Goal: Information Seeking & Learning: Check status

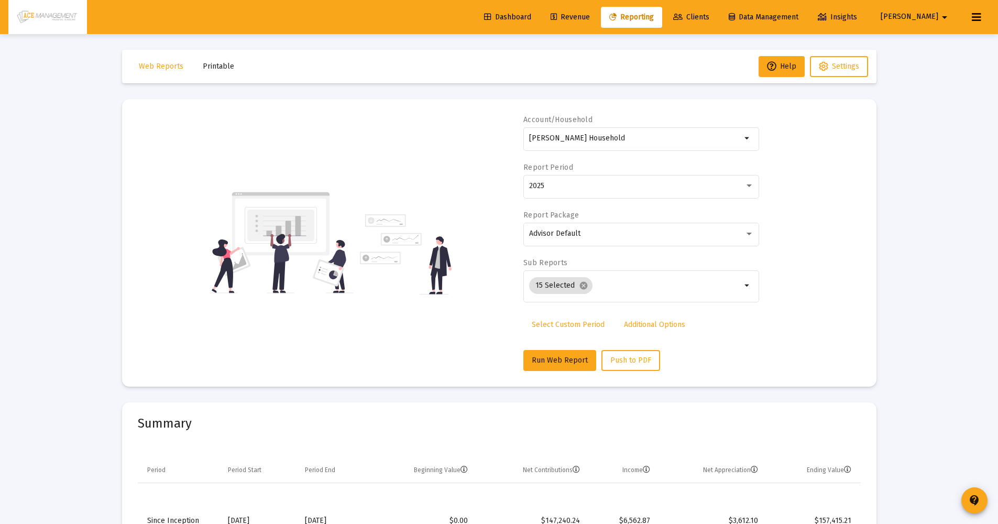
select select "View all"
click at [551, 323] on span "Select Custom Period" at bounding box center [568, 324] width 73 height 9
click at [631, 189] on icon "Open calendar" at bounding box center [630, 185] width 11 height 11
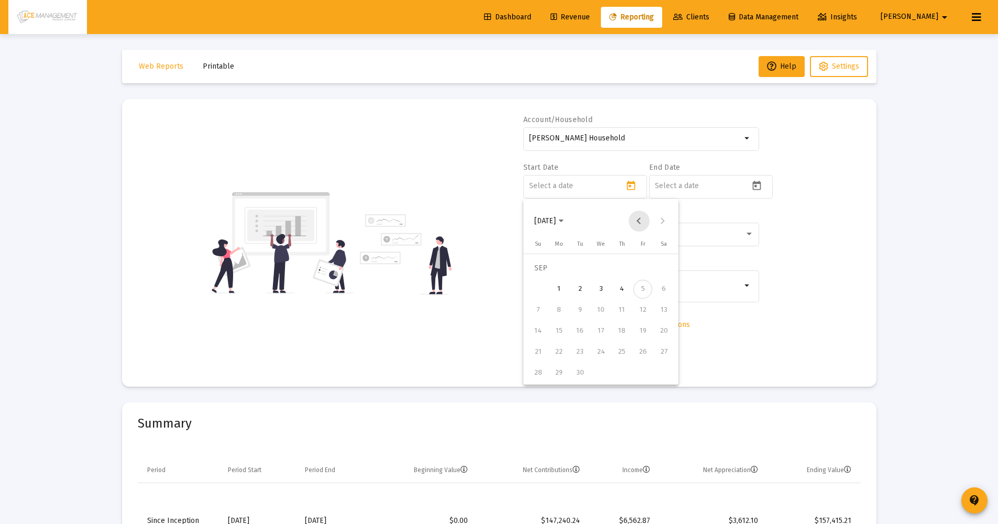
click at [637, 221] on button "Previous month" at bounding box center [638, 221] width 21 height 21
click at [534, 295] on div "1" at bounding box center [537, 289] width 19 height 19
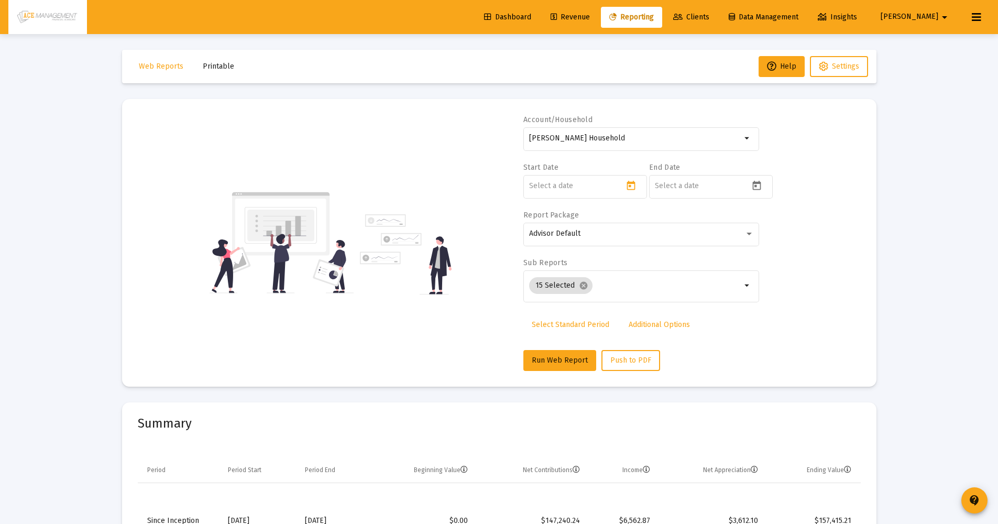
type input "[DATE]"
click at [767, 189] on mat-datepicker-toggle at bounding box center [758, 188] width 18 height 9
click at [756, 190] on div at bounding box center [499, 262] width 998 height 524
click at [757, 189] on icon "Open calendar" at bounding box center [756, 185] width 11 height 11
click at [764, 223] on button "Previous month" at bounding box center [764, 221] width 21 height 21
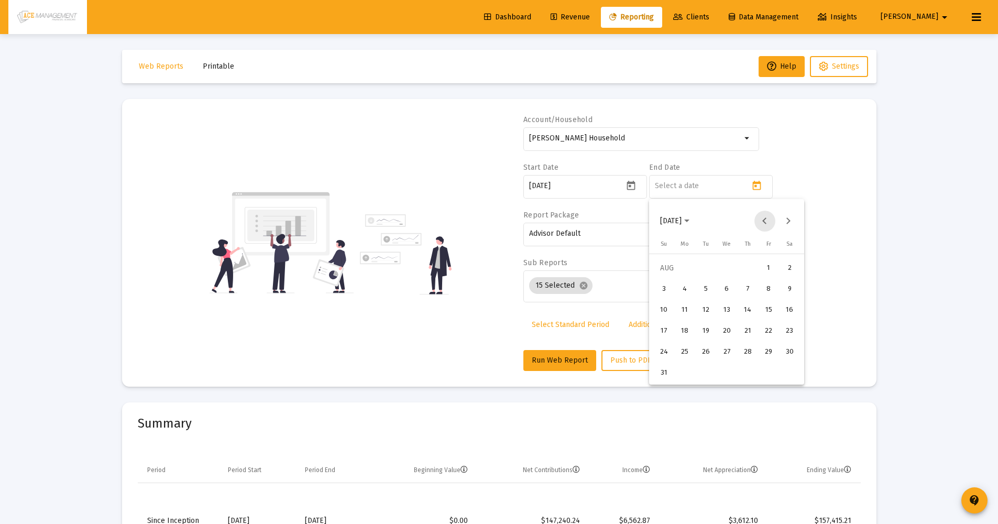
click at [765, 223] on button "Previous month" at bounding box center [764, 221] width 21 height 21
click at [765, 222] on button "Previous month" at bounding box center [764, 221] width 21 height 21
click at [791, 222] on button "Next month" at bounding box center [788, 221] width 21 height 21
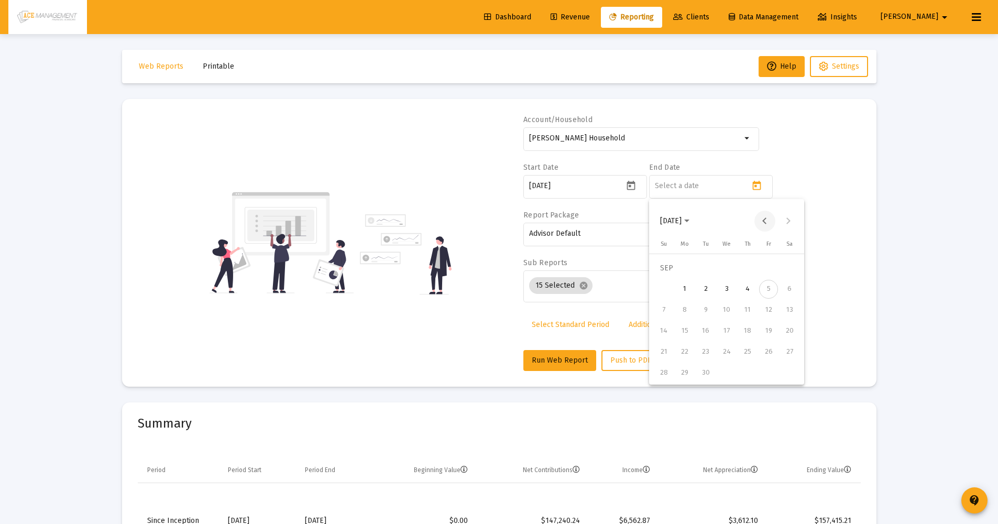
click at [769, 228] on button "Previous month" at bounding box center [764, 221] width 21 height 21
click at [661, 373] on div "31" at bounding box center [663, 372] width 19 height 19
type input "[DATE]"
click at [571, 363] on span "Run Web Report" at bounding box center [560, 360] width 56 height 9
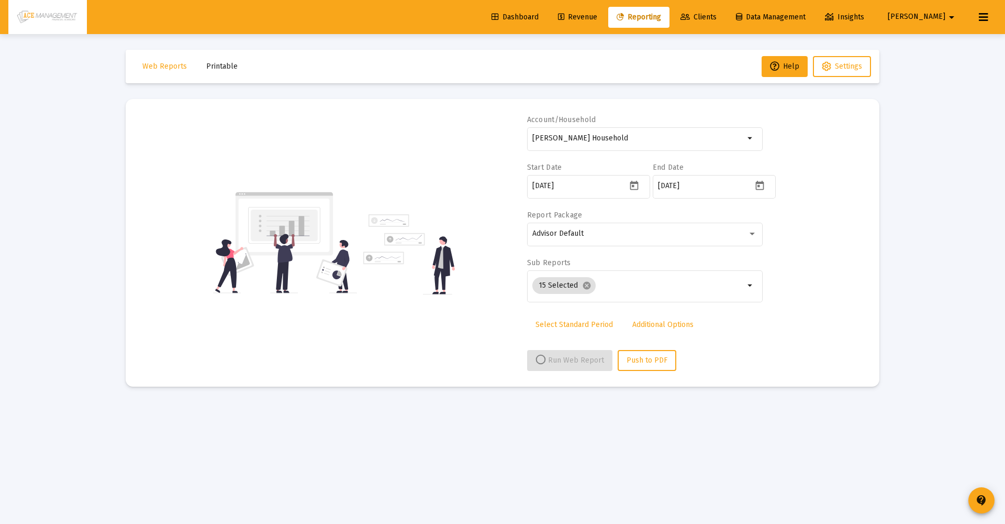
select select "View all"
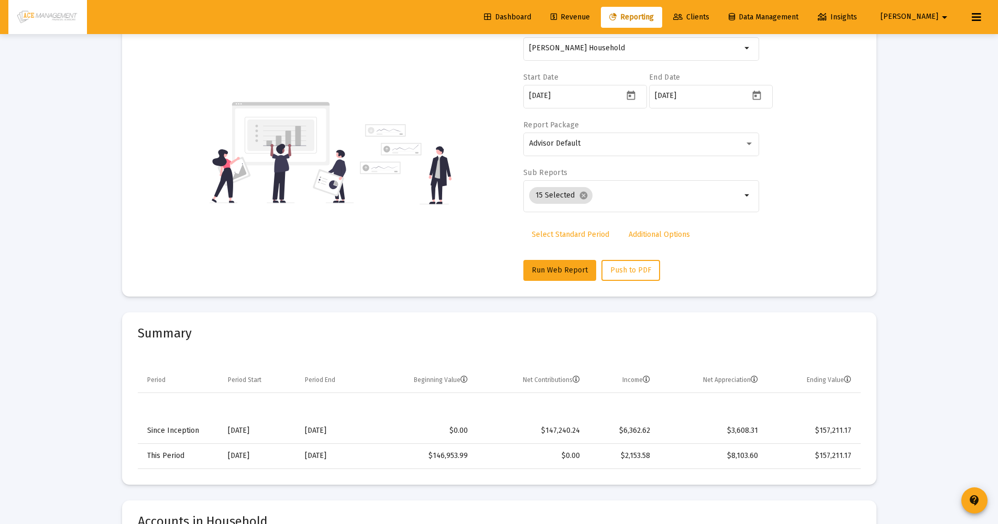
scroll to position [146, 0]
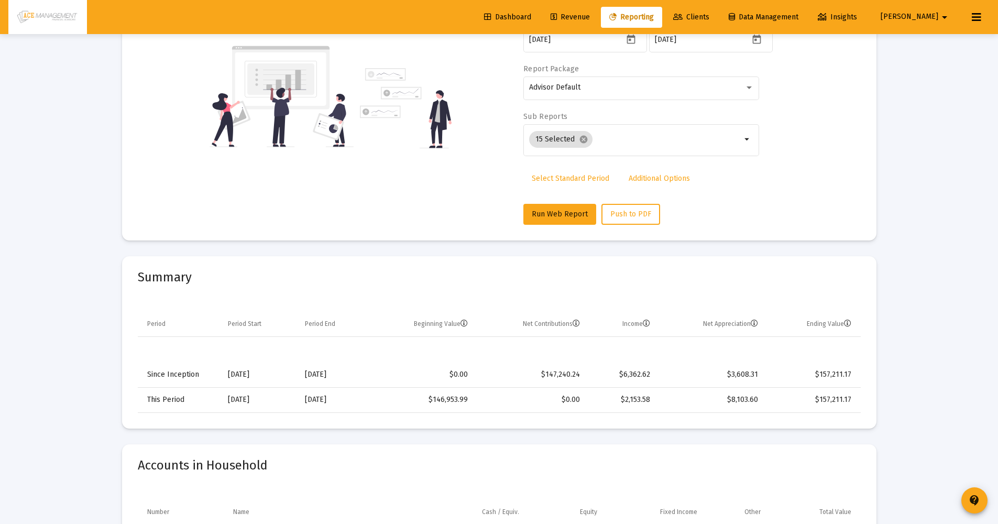
drag, startPoint x: 227, startPoint y: 374, endPoint x: 261, endPoint y: 379, distance: 33.8
click at [261, 379] on div "[DATE]" at bounding box center [259, 374] width 62 height 10
click at [266, 377] on div "[DATE]" at bounding box center [259, 374] width 62 height 10
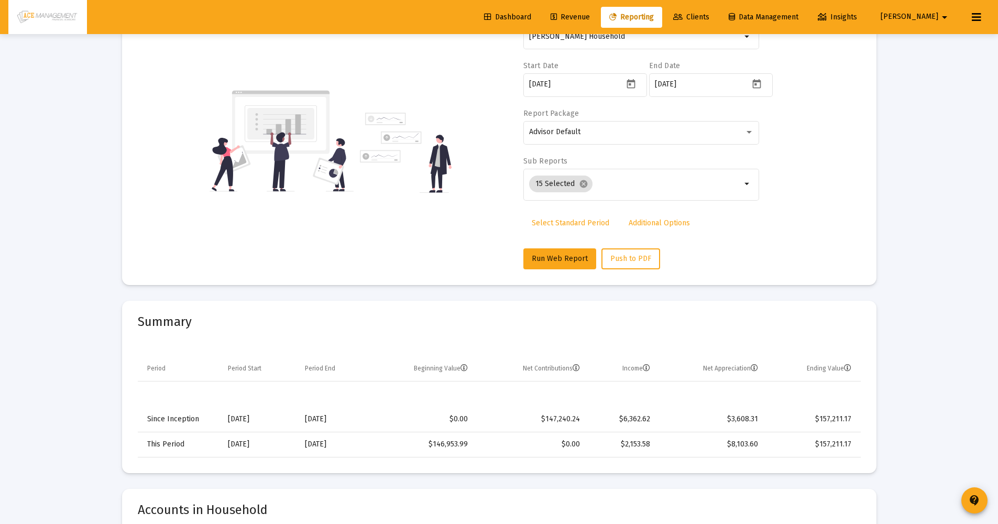
scroll to position [104, 0]
drag, startPoint x: 226, startPoint y: 446, endPoint x: 262, endPoint y: 443, distance: 35.7
click at [262, 443] on td "[DATE]" at bounding box center [258, 441] width 77 height 25
drag, startPoint x: 305, startPoint y: 443, endPoint x: 344, endPoint y: 442, distance: 39.3
click at [344, 442] on div "[DATE]" at bounding box center [334, 442] width 58 height 10
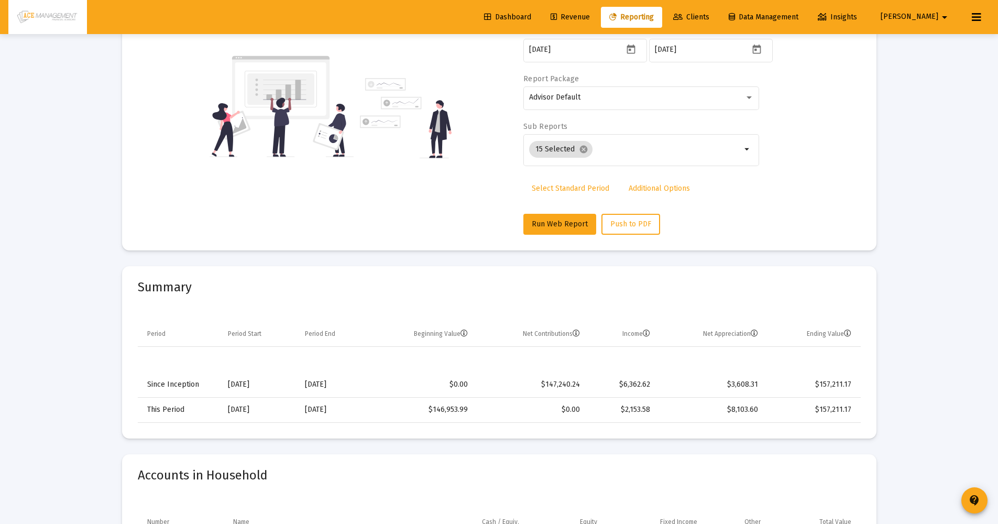
scroll to position [196, 0]
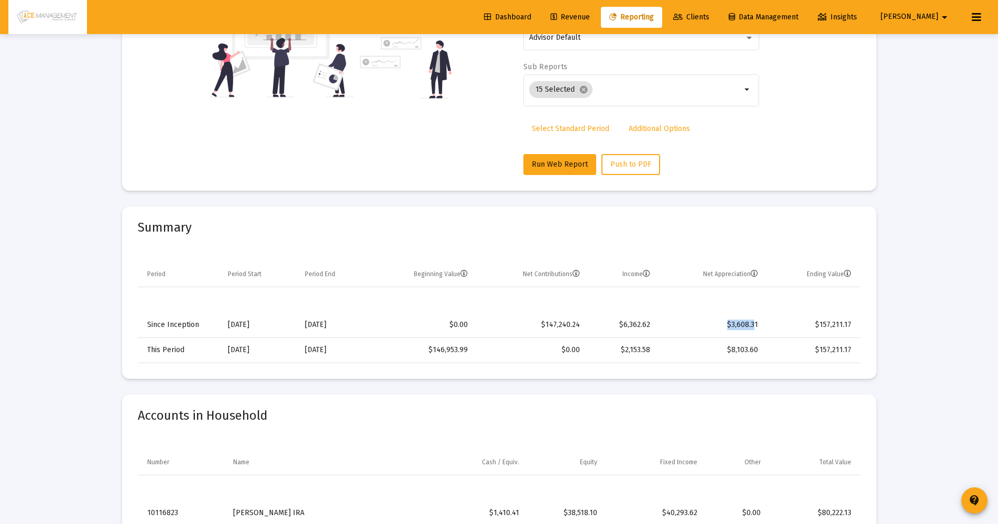
drag, startPoint x: 718, startPoint y: 326, endPoint x: 754, endPoint y: 327, distance: 35.1
click at [754, 327] on td "$3,608.31" at bounding box center [711, 324] width 108 height 25
drag, startPoint x: 631, startPoint y: 350, endPoint x: 749, endPoint y: 352, distance: 118.4
click at [750, 352] on tr "This Period [DATE] [DATE] $146,953.99 $0.00 $2,153.58 $8,103.60 $157,211.17" at bounding box center [499, 349] width 723 height 25
click at [749, 352] on td "$8,103.60" at bounding box center [711, 349] width 108 height 25
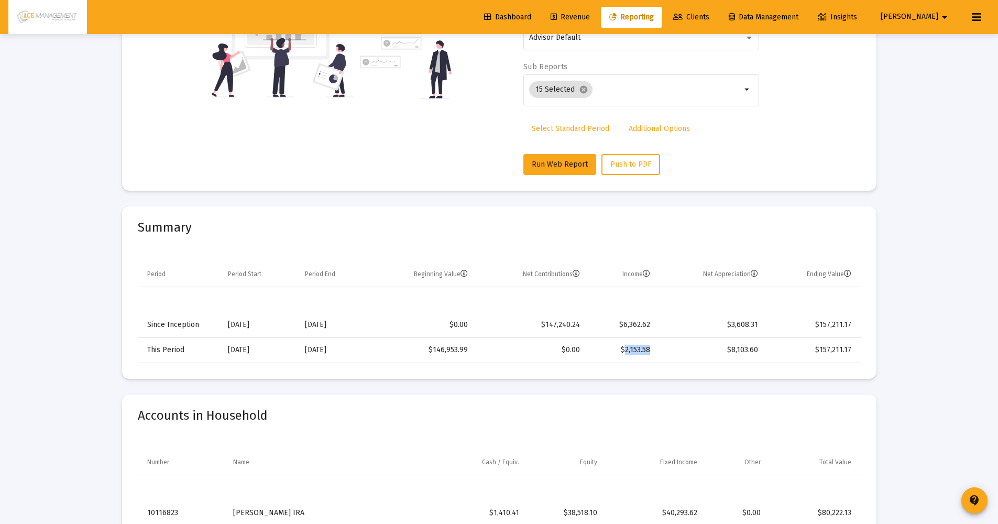
drag, startPoint x: 626, startPoint y: 350, endPoint x: 649, endPoint y: 349, distance: 23.0
click at [649, 349] on td "$2,153.58" at bounding box center [622, 349] width 70 height 25
drag, startPoint x: 733, startPoint y: 349, endPoint x: 757, endPoint y: 351, distance: 24.7
click at [757, 351] on td "$8,103.60" at bounding box center [711, 349] width 108 height 25
click at [668, 346] on td "$8,103.60" at bounding box center [711, 349] width 108 height 25
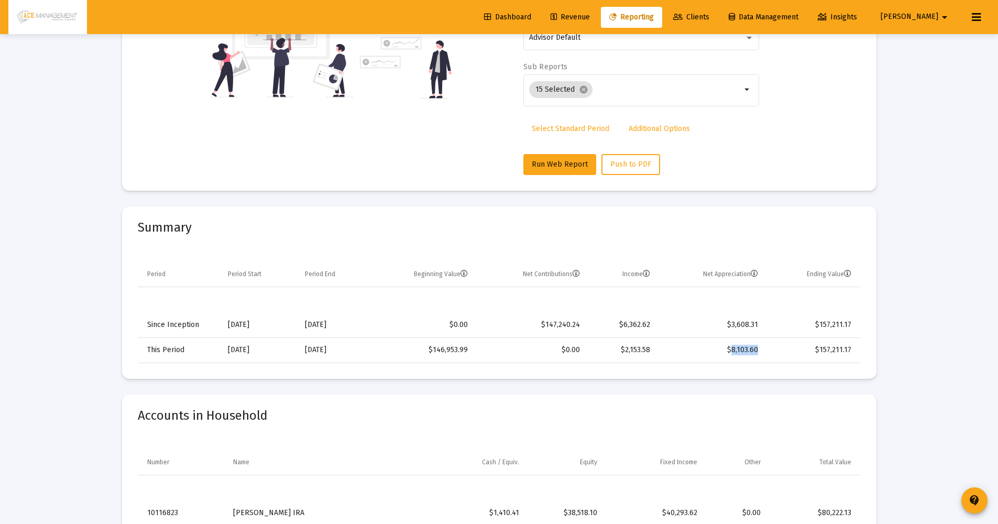
drag, startPoint x: 733, startPoint y: 351, endPoint x: 758, endPoint y: 352, distance: 25.2
click at [758, 352] on td "$8,103.60" at bounding box center [711, 349] width 108 height 25
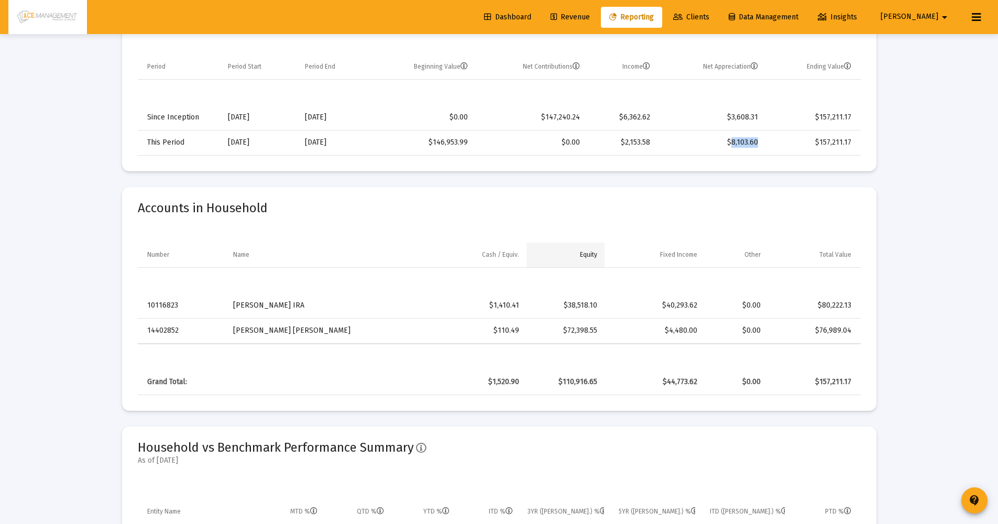
scroll to position [301, 0]
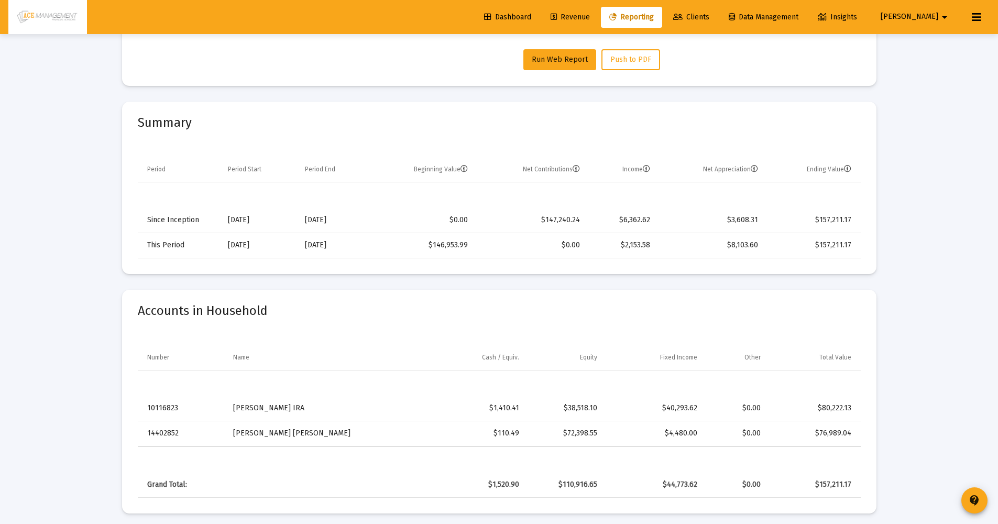
click at [590, 279] on div "Accounts in Household Number Name Cash / Equiv. Equity Fixed Income Other Total…" at bounding box center [499, 393] width 754 height 239
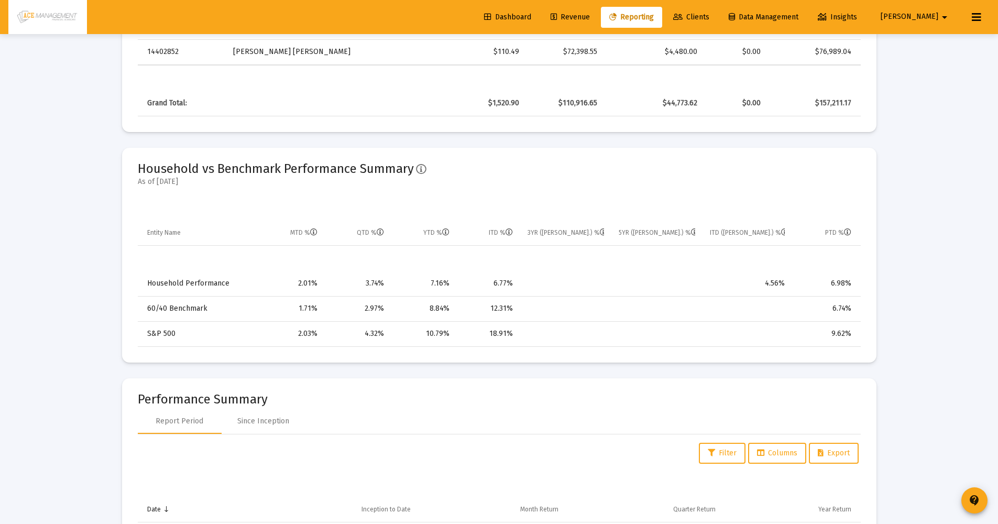
scroll to position [590, 0]
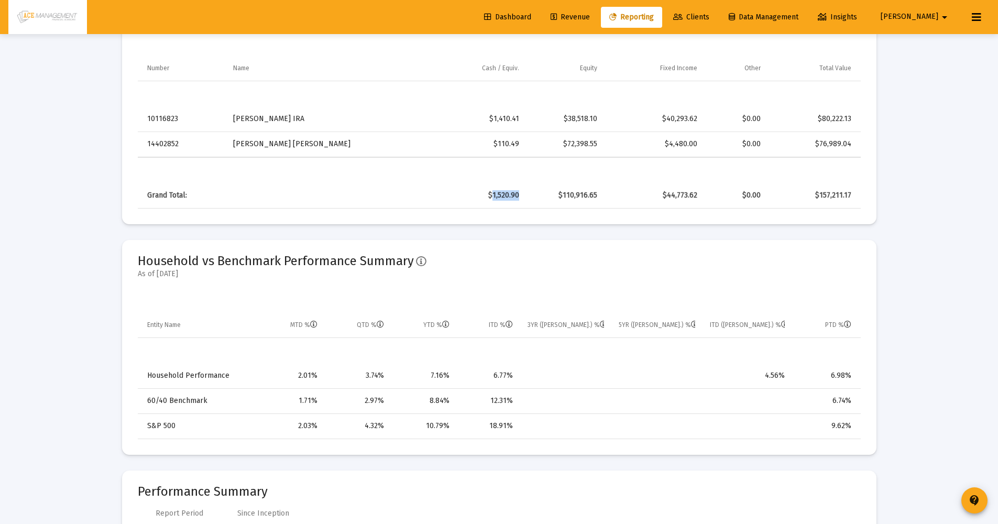
drag, startPoint x: 492, startPoint y: 193, endPoint x: 517, endPoint y: 196, distance: 25.3
click at [517, 196] on div "$1,520.90" at bounding box center [477, 195] width 84 height 10
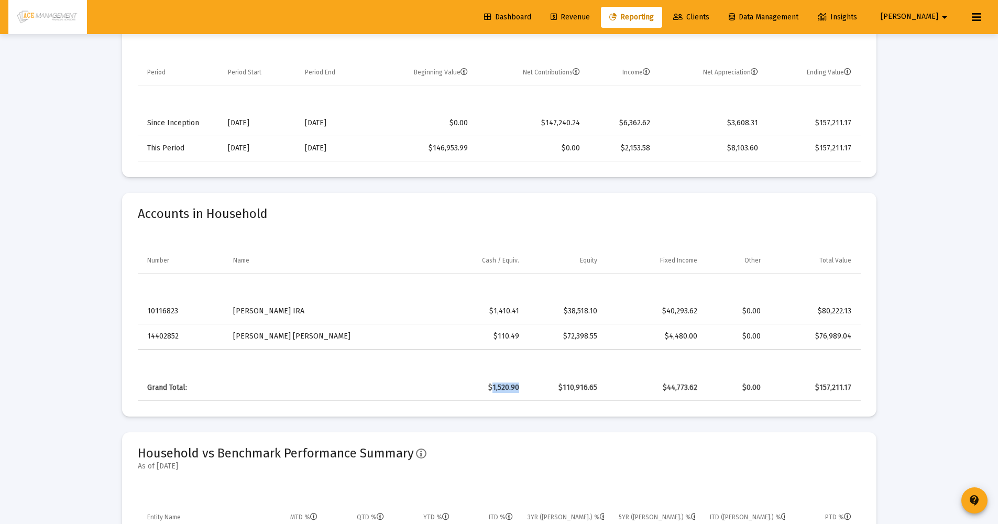
scroll to position [302, 0]
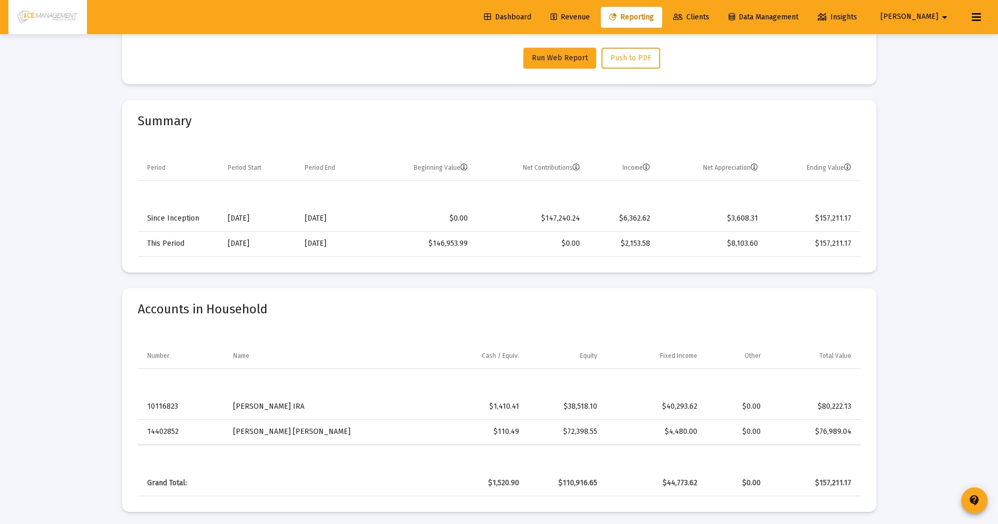
click at [532, 468] on table "Grand Total: $1,520.90 $110,916.65 $44,773.62 $0.00 $157,211.17" at bounding box center [499, 470] width 723 height 50
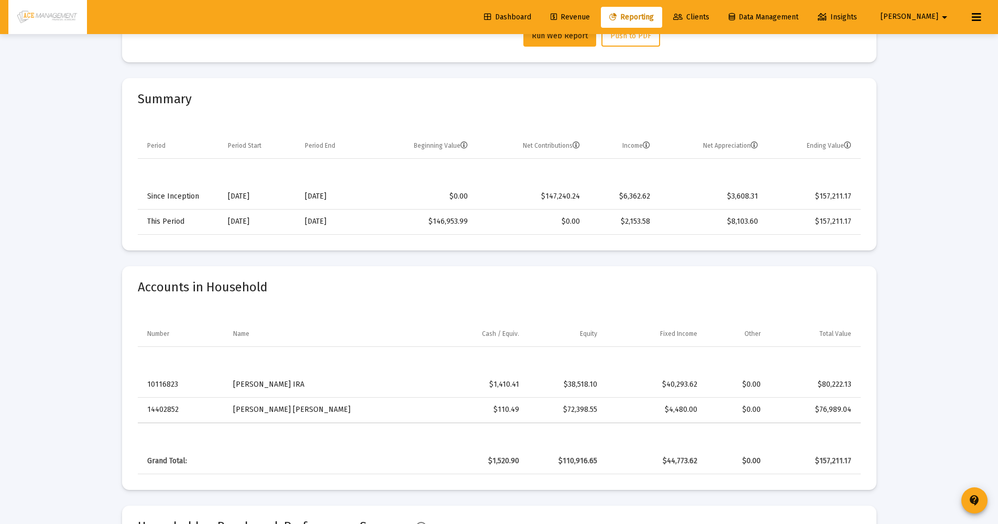
scroll to position [400, 0]
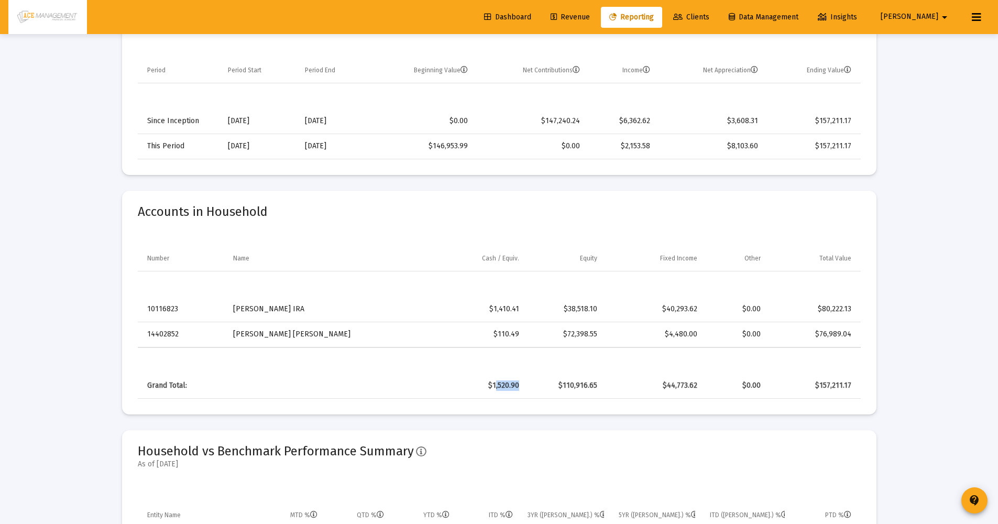
drag, startPoint x: 495, startPoint y: 388, endPoint x: 519, endPoint y: 385, distance: 24.2
click at [519, 385] on td "$1,520.90" at bounding box center [476, 385] width 99 height 25
click at [528, 382] on td "$110,916.65" at bounding box center [565, 385] width 78 height 25
drag, startPoint x: 516, startPoint y: 384, endPoint x: 494, endPoint y: 391, distance: 23.5
click at [494, 391] on div "$1,520.90" at bounding box center [477, 385] width 84 height 10
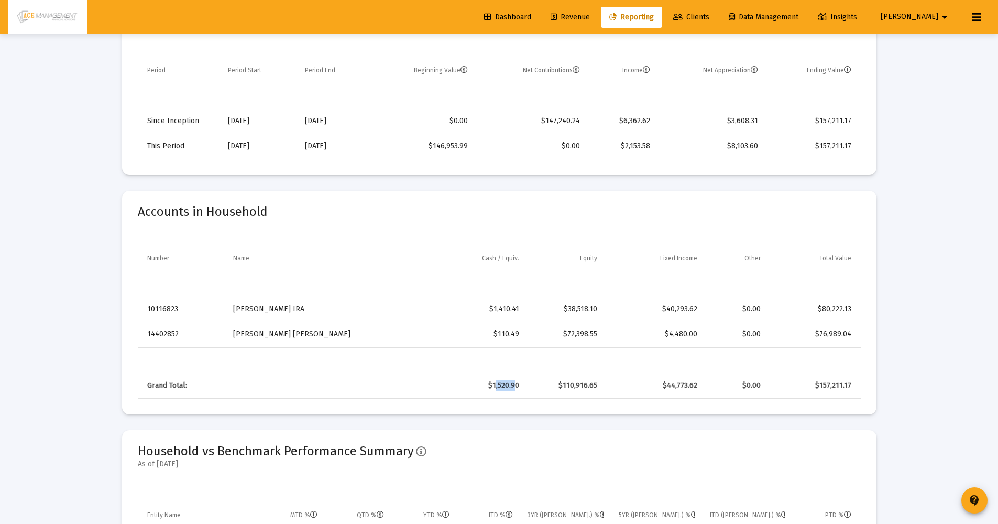
drag, startPoint x: 495, startPoint y: 311, endPoint x: 520, endPoint y: 312, distance: 24.6
click at [520, 312] on td "$1,410.41" at bounding box center [476, 308] width 99 height 25
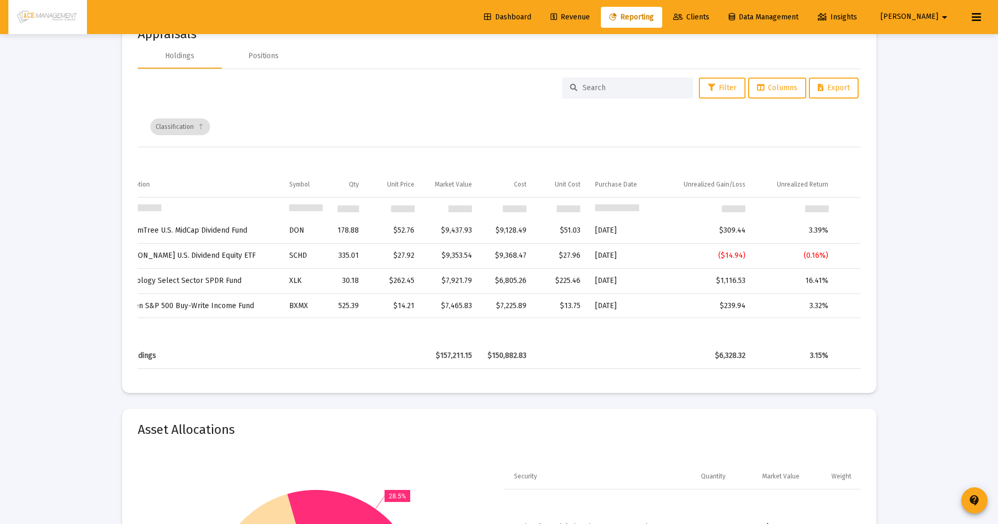
scroll to position [2354, 0]
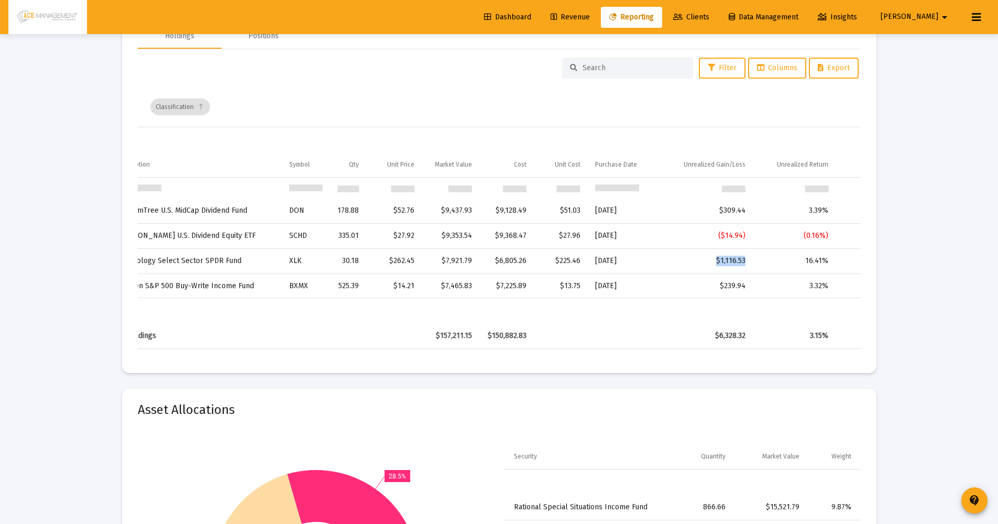
drag, startPoint x: 745, startPoint y: 262, endPoint x: 709, endPoint y: 263, distance: 36.7
click at [709, 263] on td "$1,116.53" at bounding box center [705, 260] width 94 height 25
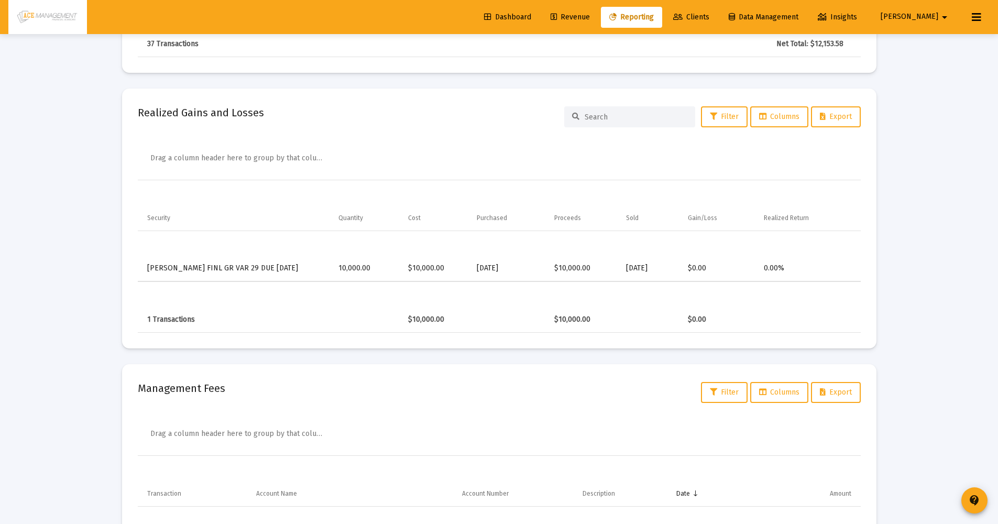
scroll to position [4095, 0]
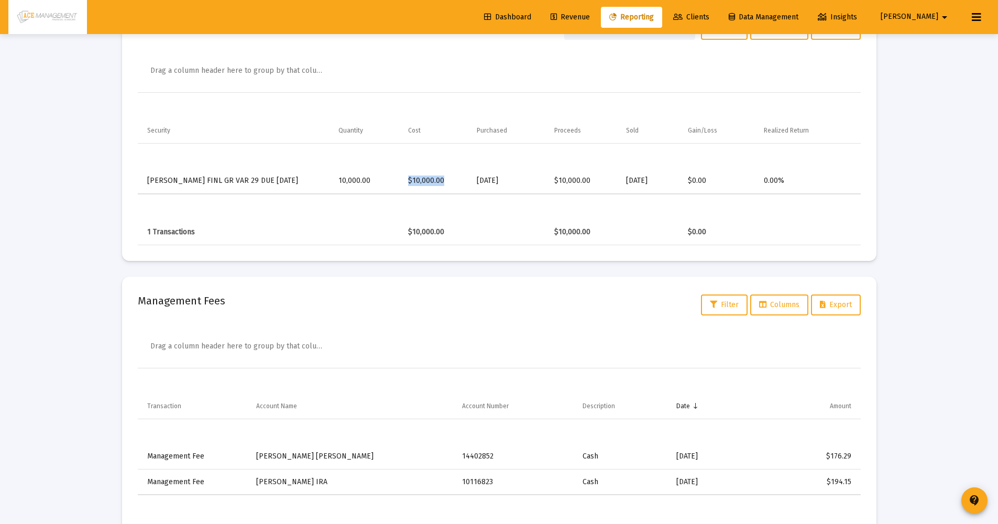
drag, startPoint x: 410, startPoint y: 185, endPoint x: 444, endPoint y: 187, distance: 34.6
click at [444, 187] on td "$10,000.00" at bounding box center [435, 181] width 69 height 25
drag, startPoint x: 594, startPoint y: 183, endPoint x: 556, endPoint y: 187, distance: 39.0
click at [556, 187] on td "$10,000.00" at bounding box center [583, 181] width 72 height 25
drag, startPoint x: 685, startPoint y: 183, endPoint x: 786, endPoint y: 186, distance: 101.1
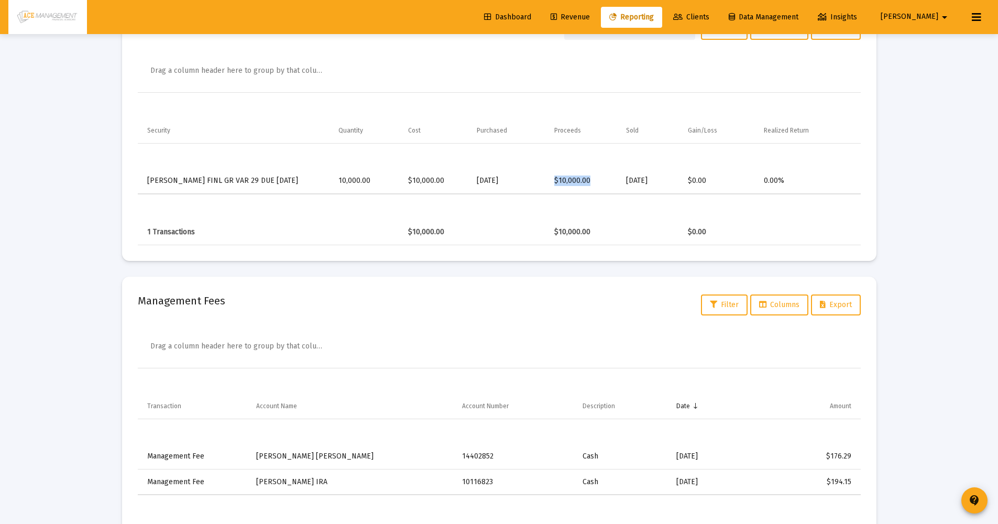
click at [787, 186] on tr "[PERSON_NAME] FINL GR VAR 29 DUE [DATE] 10,000.00 $10,000.00 [DATE] $10,000.00 …" at bounding box center [499, 181] width 723 height 25
click at [822, 212] on table "1 Transactions $10,000.00 $10,000.00 $0.00" at bounding box center [499, 219] width 723 height 50
drag, startPoint x: 144, startPoint y: 304, endPoint x: 228, endPoint y: 301, distance: 83.8
click at [228, 301] on div "Management Fees Filter Columns Export" at bounding box center [499, 304] width 723 height 25
drag, startPoint x: 138, startPoint y: 303, endPoint x: 251, endPoint y: 303, distance: 112.6
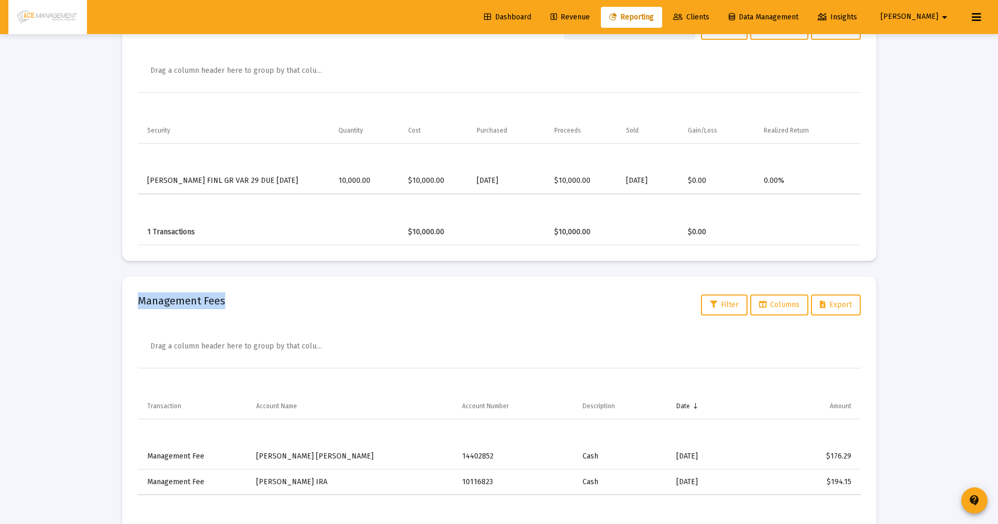
click at [251, 303] on div "Management Fees Filter Columns Export" at bounding box center [499, 304] width 723 height 25
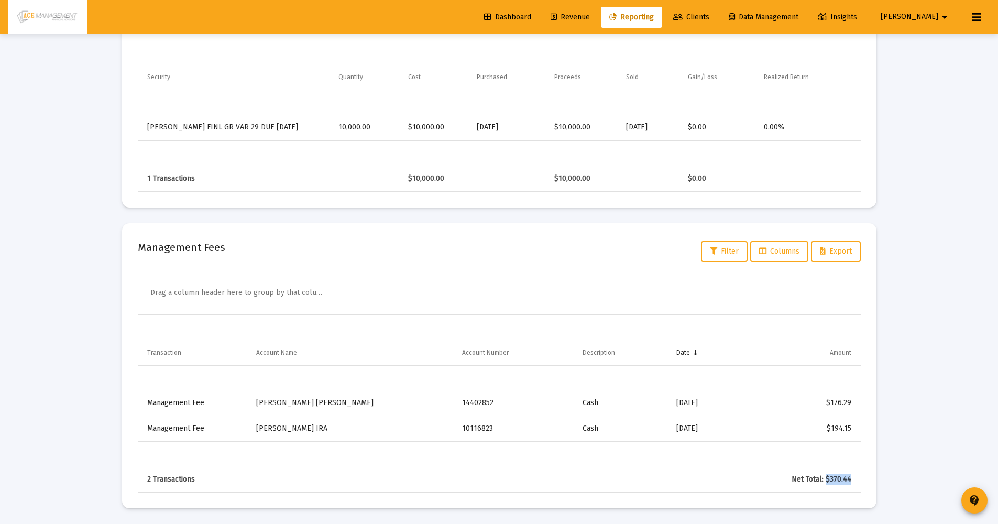
drag, startPoint x: 855, startPoint y: 480, endPoint x: 825, endPoint y: 478, distance: 29.9
click at [825, 478] on td "Net Total: $370.44" at bounding box center [800, 479] width 119 height 25
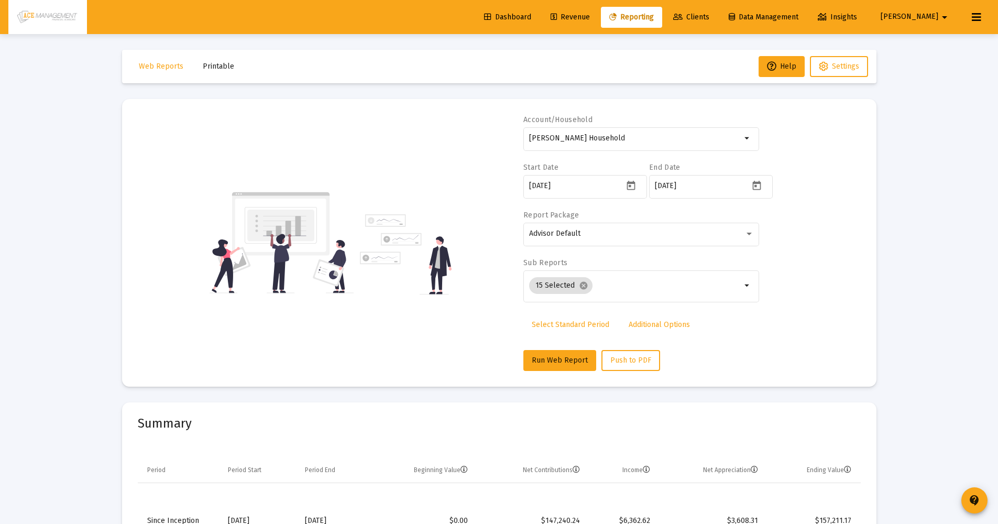
scroll to position [80, 0]
select select "View all"
click at [554, 327] on span "Select Custom Period" at bounding box center [568, 324] width 73 height 9
click at [628, 191] on icon "Open calendar" at bounding box center [630, 185] width 11 height 11
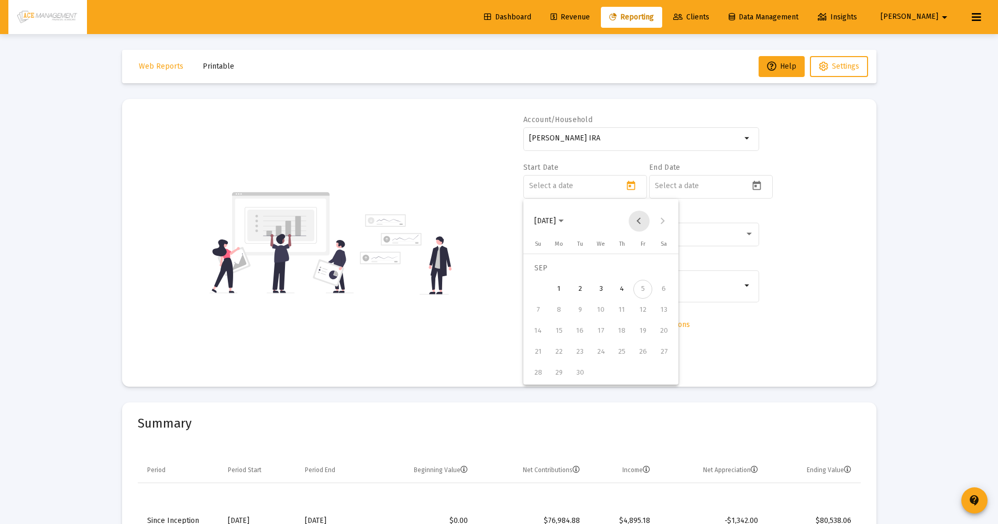
click at [639, 219] on button "Previous month" at bounding box center [638, 221] width 21 height 21
click at [542, 287] on div "1" at bounding box center [537, 289] width 19 height 19
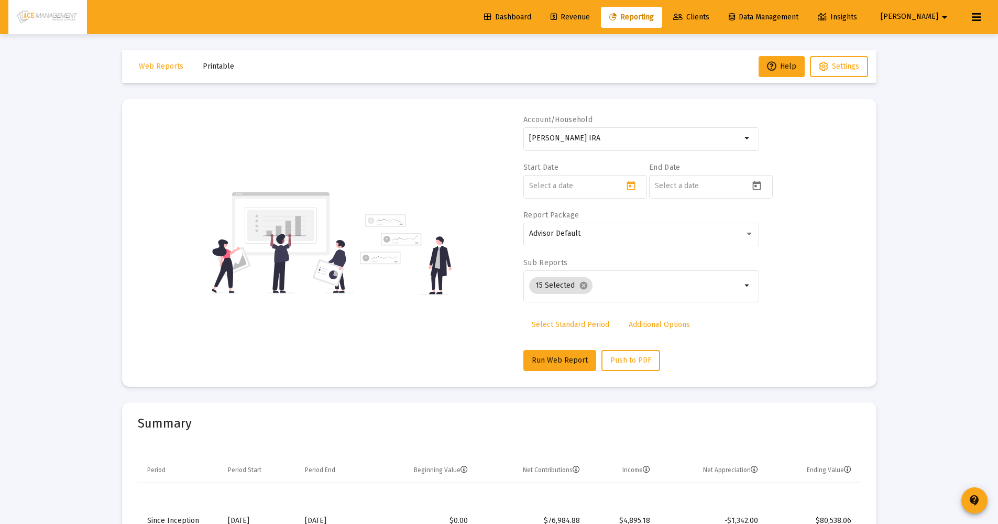
type input "[DATE]"
drag, startPoint x: 700, startPoint y: 195, endPoint x: 705, endPoint y: 188, distance: 8.6
click at [700, 194] on div at bounding box center [702, 186] width 94 height 26
drag, startPoint x: 742, startPoint y: 192, endPoint x: 752, endPoint y: 190, distance: 10.8
click at [742, 192] on div at bounding box center [702, 186] width 94 height 26
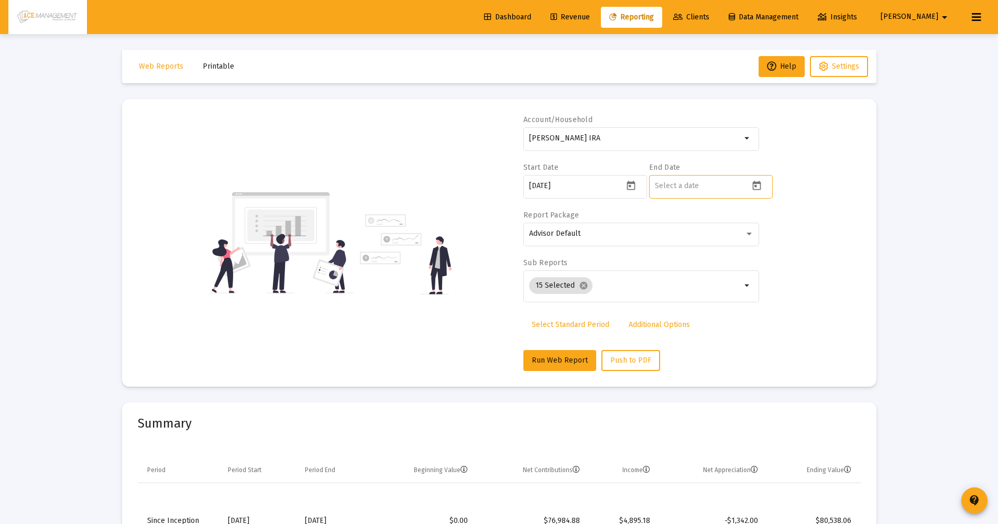
click at [754, 189] on icon "Open calendar" at bounding box center [756, 185] width 11 height 11
click at [760, 222] on button "Previous month" at bounding box center [764, 221] width 21 height 21
click at [668, 376] on div "31" at bounding box center [663, 372] width 19 height 19
type input "[DATE]"
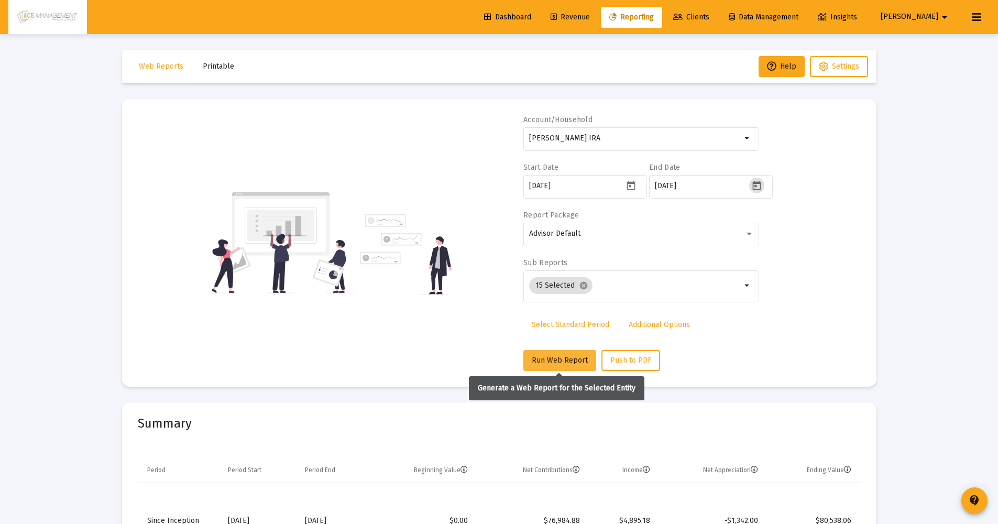
click at [565, 357] on span "Run Web Report" at bounding box center [560, 360] width 56 height 9
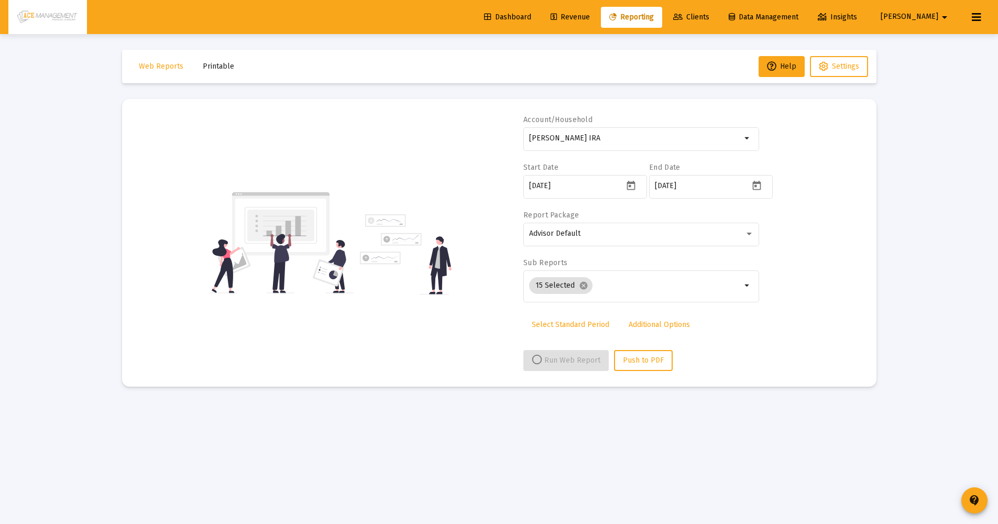
select select "View all"
